Goal: Task Accomplishment & Management: Use online tool/utility

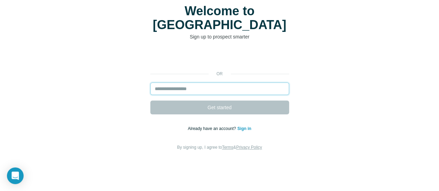
click at [150, 83] on input "email" at bounding box center [219, 89] width 139 height 12
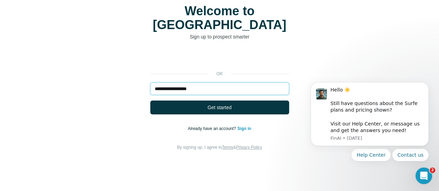
type input "**********"
click at [150, 101] on button "Get started" at bounding box center [219, 108] width 139 height 14
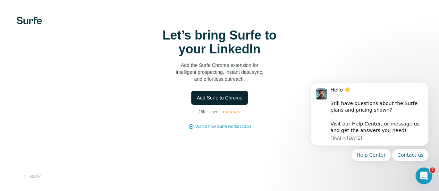
click at [197, 101] on span "Add Surfe to Chrome" at bounding box center [220, 97] width 46 height 7
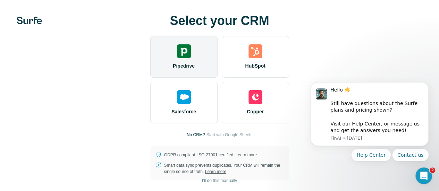
click at [150, 69] on div "Pipedrive" at bounding box center [183, 57] width 67 height 42
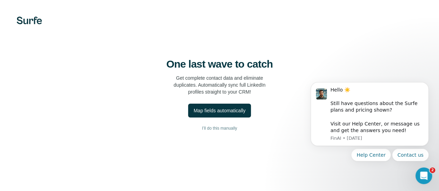
scroll to position [41, 0]
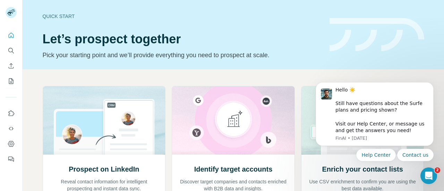
scroll to position [69, 0]
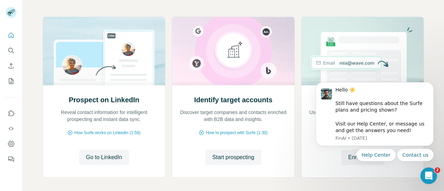
drag, startPoint x: 432, startPoint y: 84, endPoint x: 418, endPoint y: 92, distance: 15.4
click at [432, 84] on icon "Dismiss notification" at bounding box center [432, 84] width 3 height 3
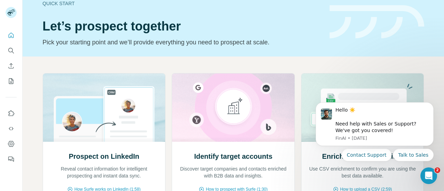
scroll to position [0, 0]
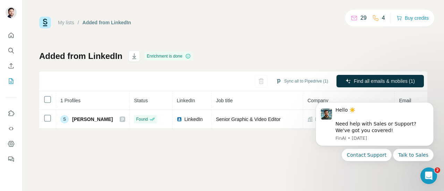
click at [293, 155] on div "My lists / Added from LinkedIn 29 4 Buy credits Added from LinkedIn Enrichment …" at bounding box center [234, 95] width 422 height 191
click at [433, 105] on icon "Dismiss notification" at bounding box center [432, 105] width 4 height 4
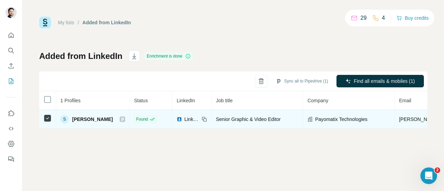
drag, startPoint x: 87, startPoint y: 119, endPoint x: 91, endPoint y: 119, distance: 3.8
click at [87, 119] on span "[PERSON_NAME]" at bounding box center [92, 119] width 41 height 7
drag, startPoint x: 106, startPoint y: 119, endPoint x: 73, endPoint y: 119, distance: 32.6
click at [73, 119] on span "[PERSON_NAME]" at bounding box center [92, 119] width 41 height 7
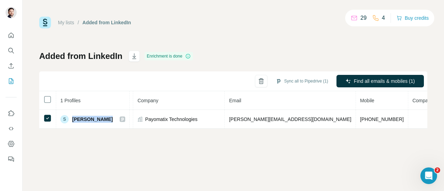
scroll to position [0, 181]
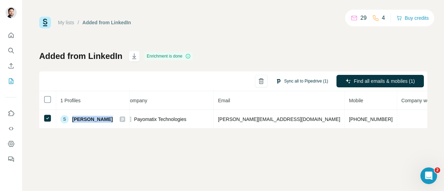
click at [284, 81] on button "Sync all to Pipedrive (1)" at bounding box center [302, 81] width 62 height 10
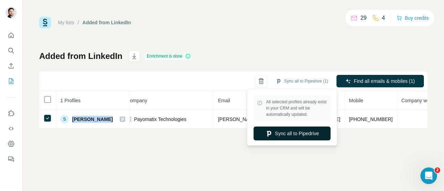
click at [301, 135] on button "Sync all to Pipedrive" at bounding box center [292, 134] width 77 height 14
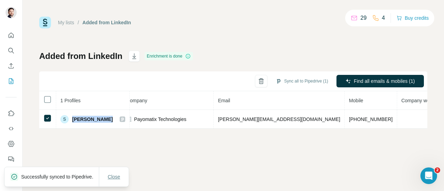
click at [112, 174] on span "Close" at bounding box center [114, 177] width 12 height 7
